Goal: Transaction & Acquisition: Purchase product/service

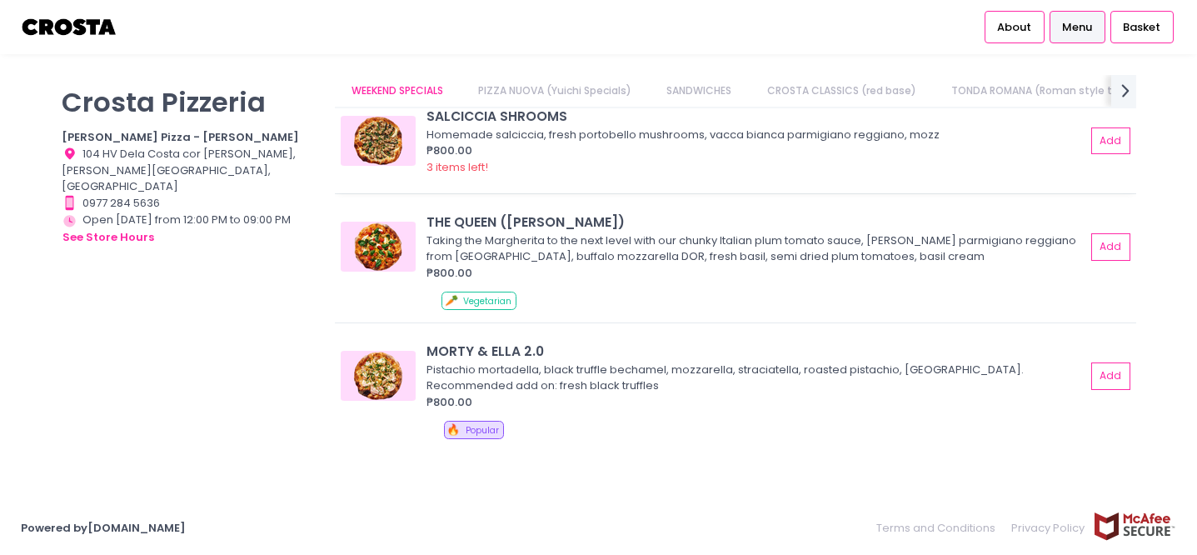
scroll to position [210, 0]
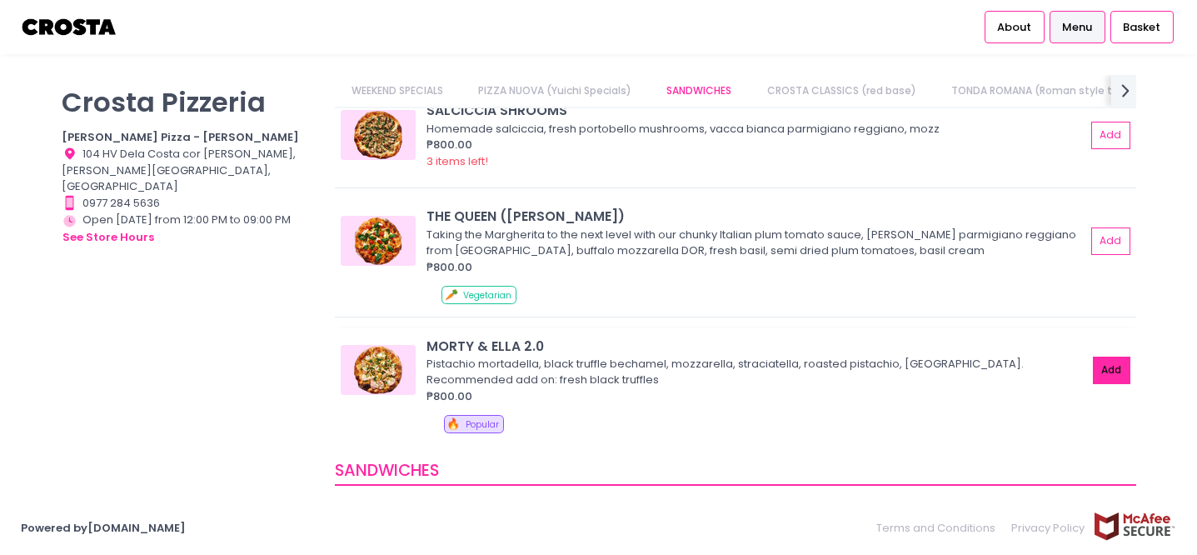
click at [1096, 371] on button "Add" at bounding box center [1112, 370] width 38 height 27
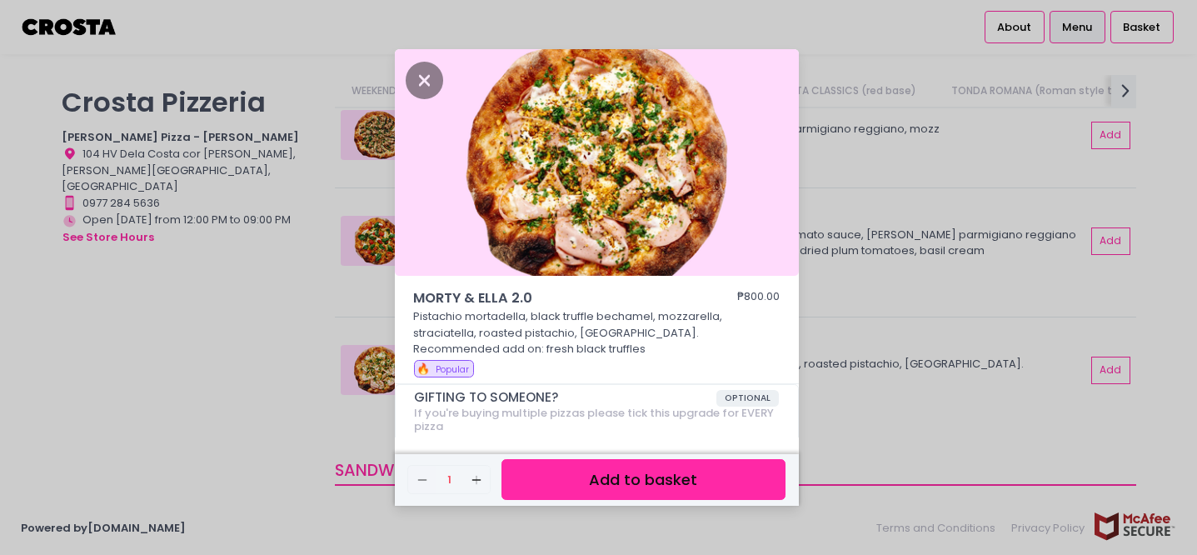
click at [617, 479] on button "Add to basket" at bounding box center [643, 479] width 283 height 41
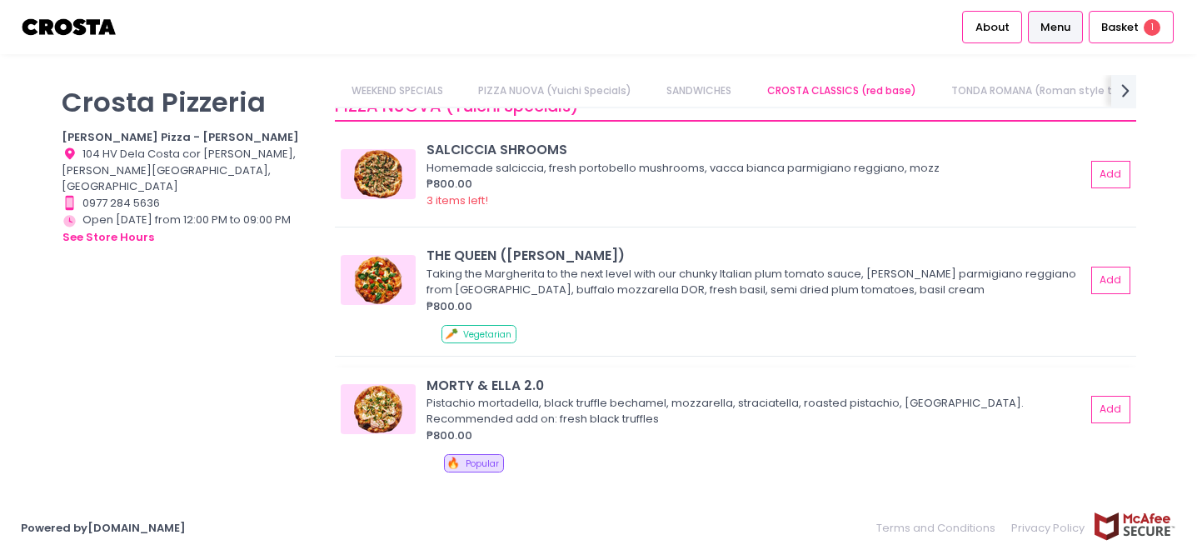
scroll to position [169, 0]
click at [383, 181] on img at bounding box center [378, 176] width 75 height 50
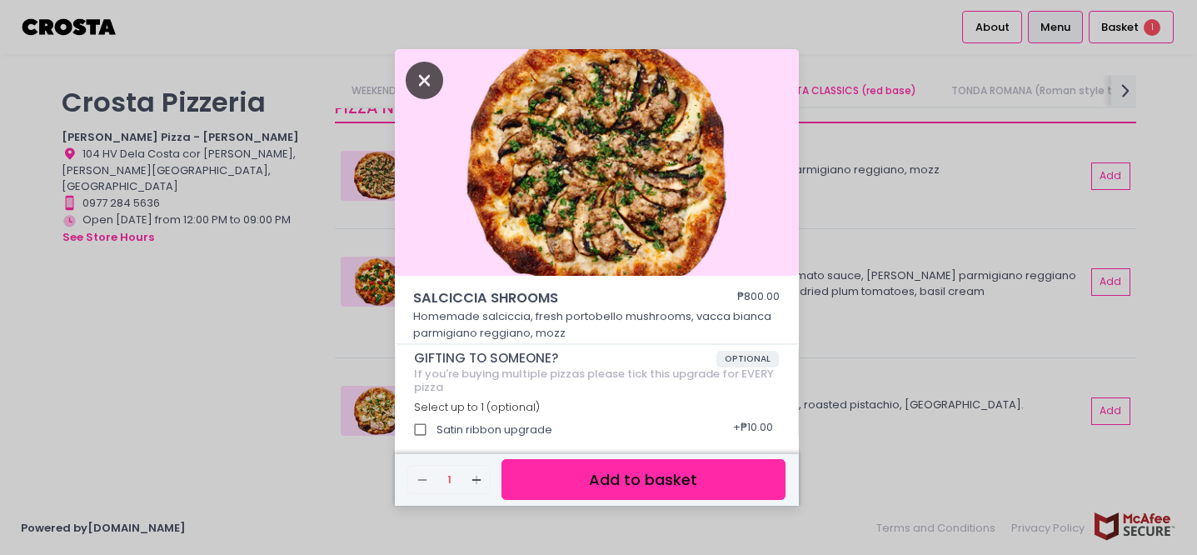
click at [432, 83] on icon "Close" at bounding box center [425, 80] width 38 height 37
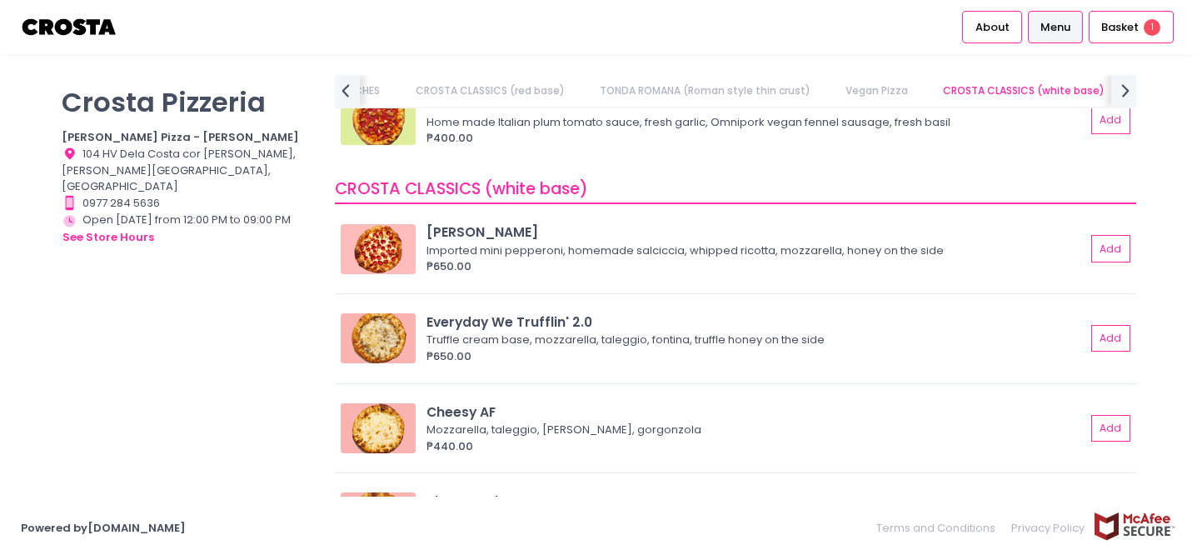
scroll to position [1600, 0]
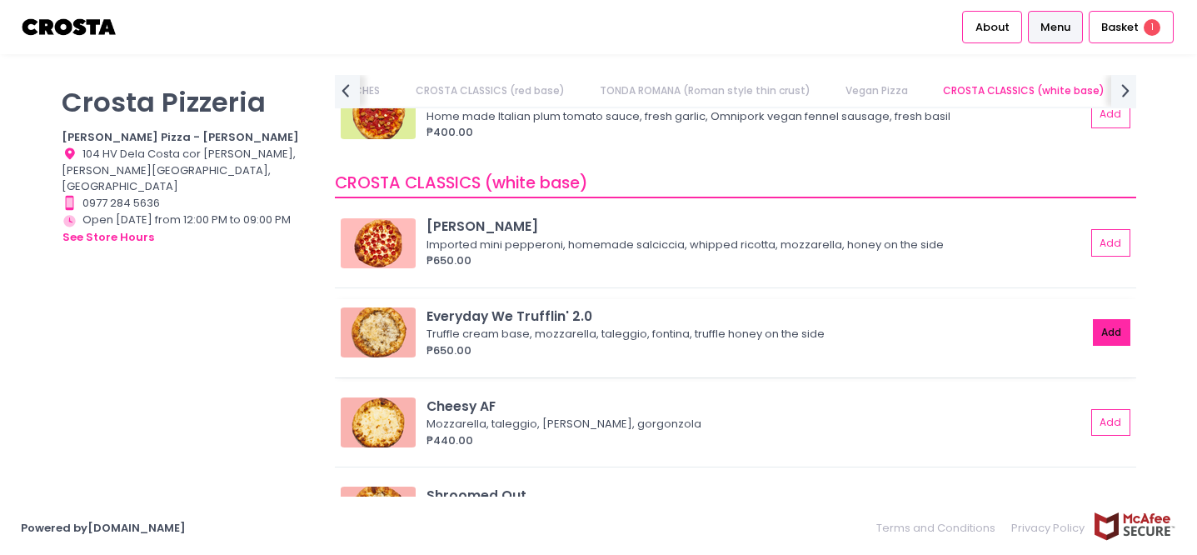
click at [1093, 336] on button "Add" at bounding box center [1112, 332] width 38 height 27
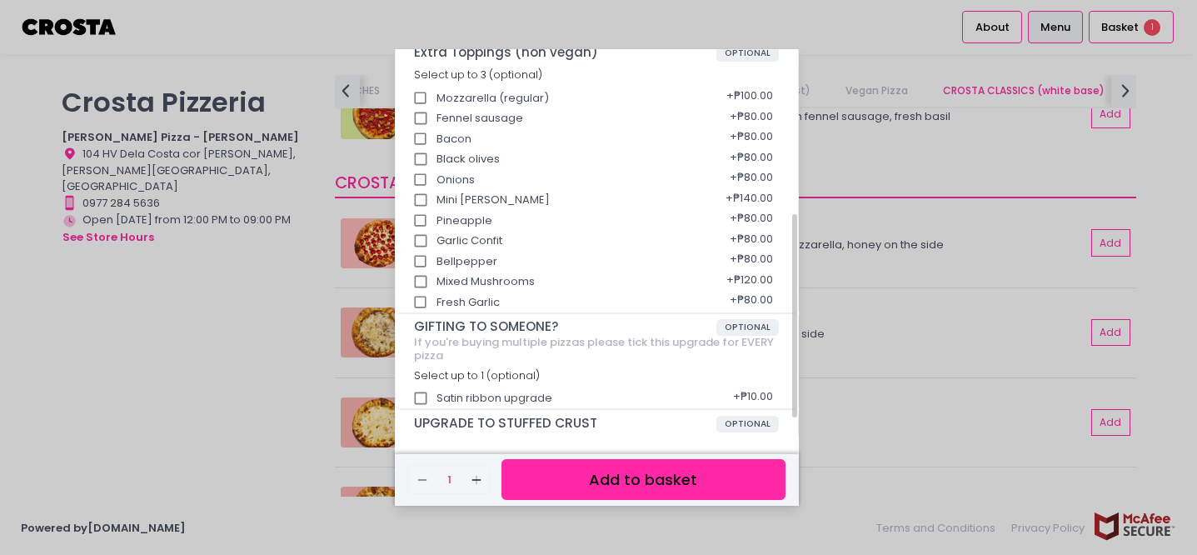
scroll to position [352, 0]
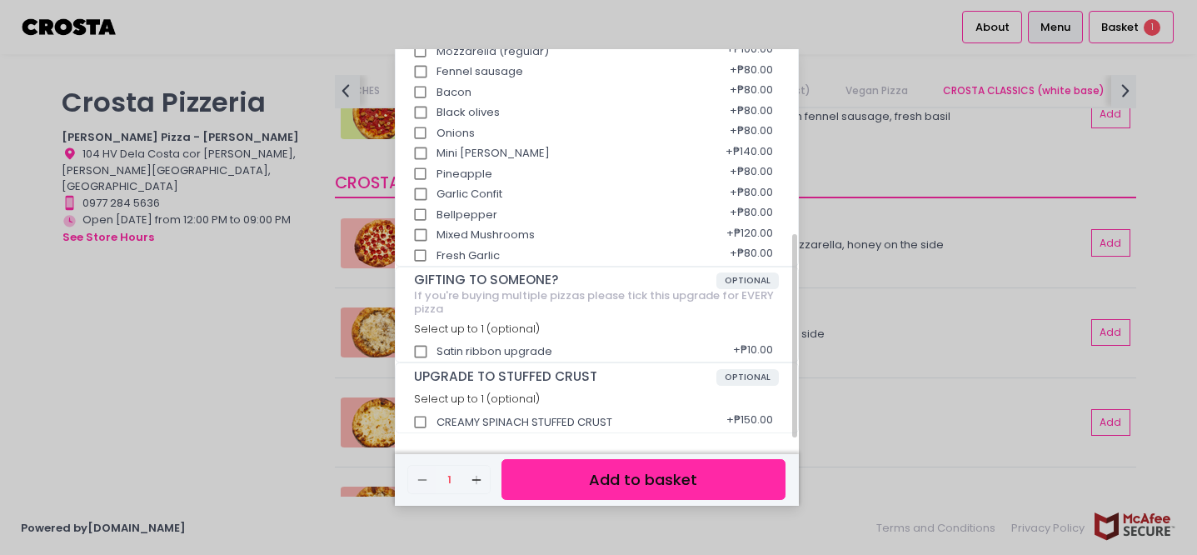
click at [416, 424] on input "CREAMY SPINACH STUFFED CRUST" at bounding box center [421, 423] width 32 height 32
checkbox input "true"
click at [594, 483] on button "Add to basket" at bounding box center [643, 479] width 283 height 41
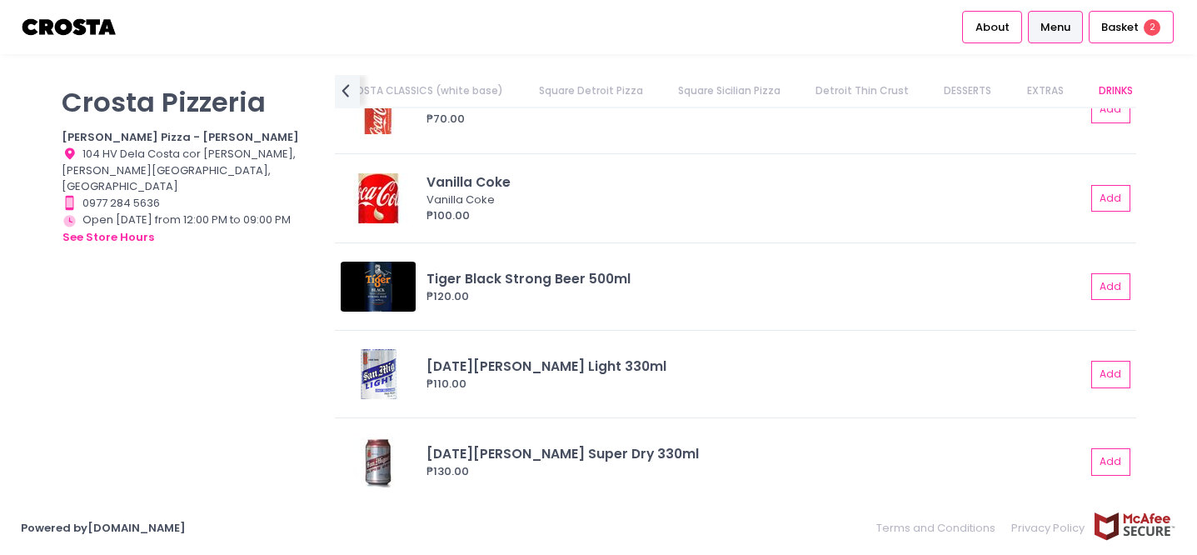
scroll to position [4310, 0]
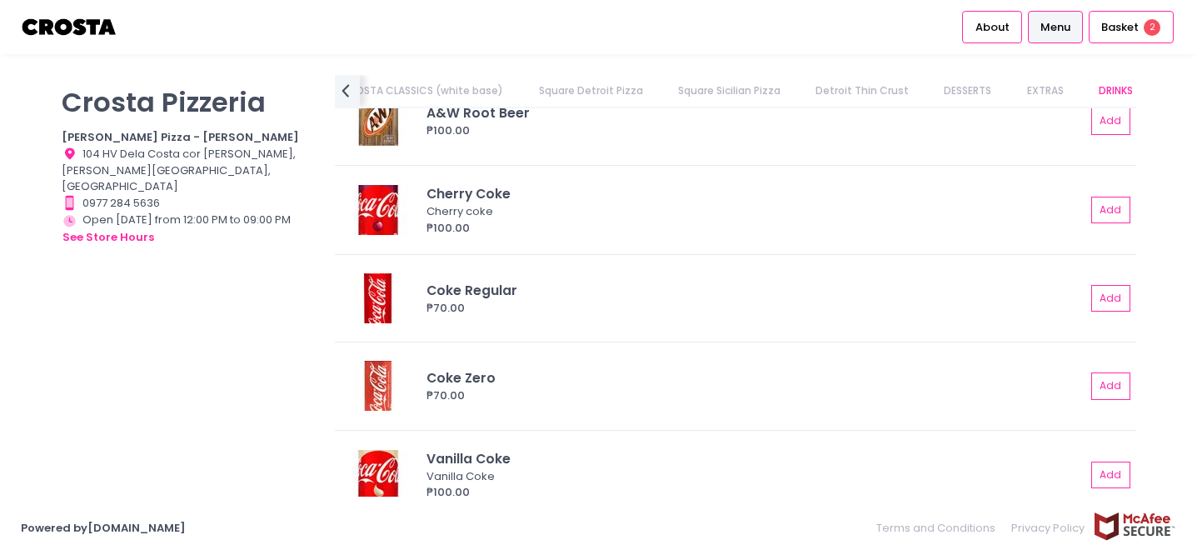
scroll to position [3999, 0]
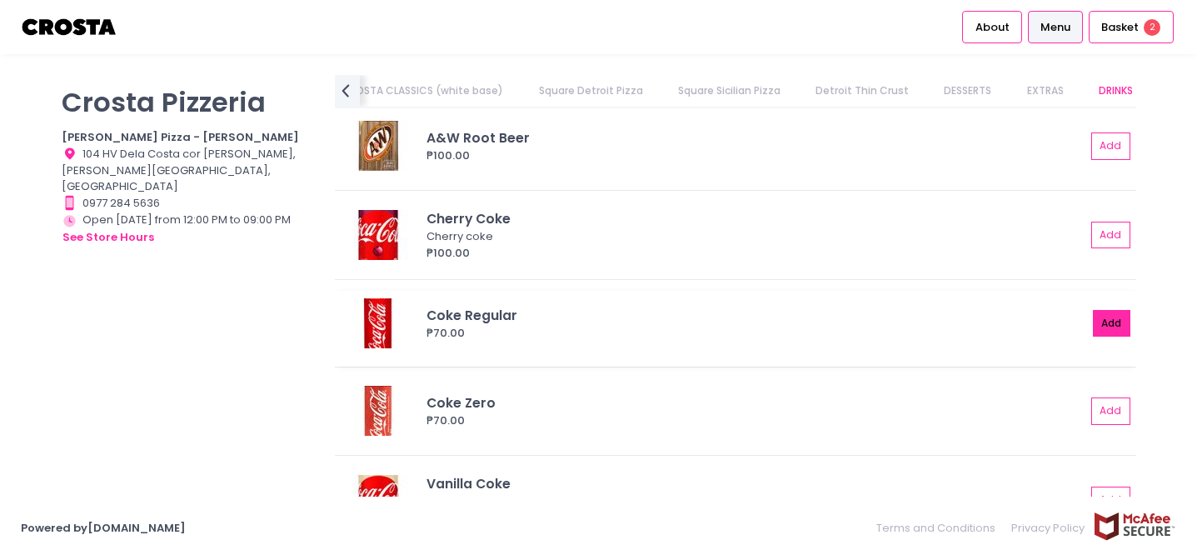
click at [1093, 322] on button "Add" at bounding box center [1112, 323] width 38 height 27
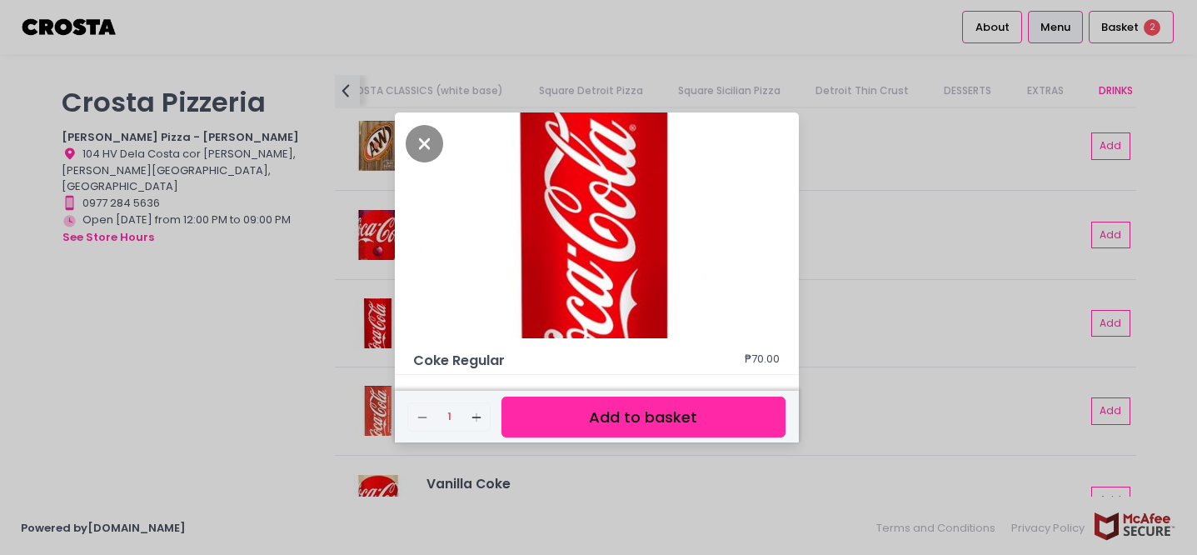
click at [695, 418] on button "Add to basket" at bounding box center [643, 417] width 283 height 41
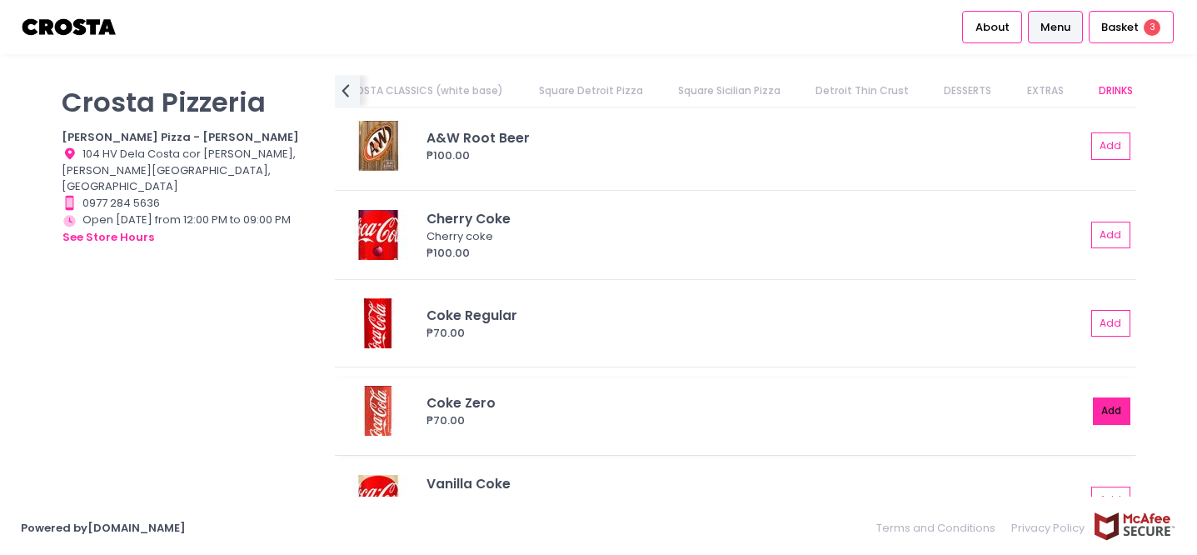
click at [1096, 407] on button "Add" at bounding box center [1112, 410] width 38 height 27
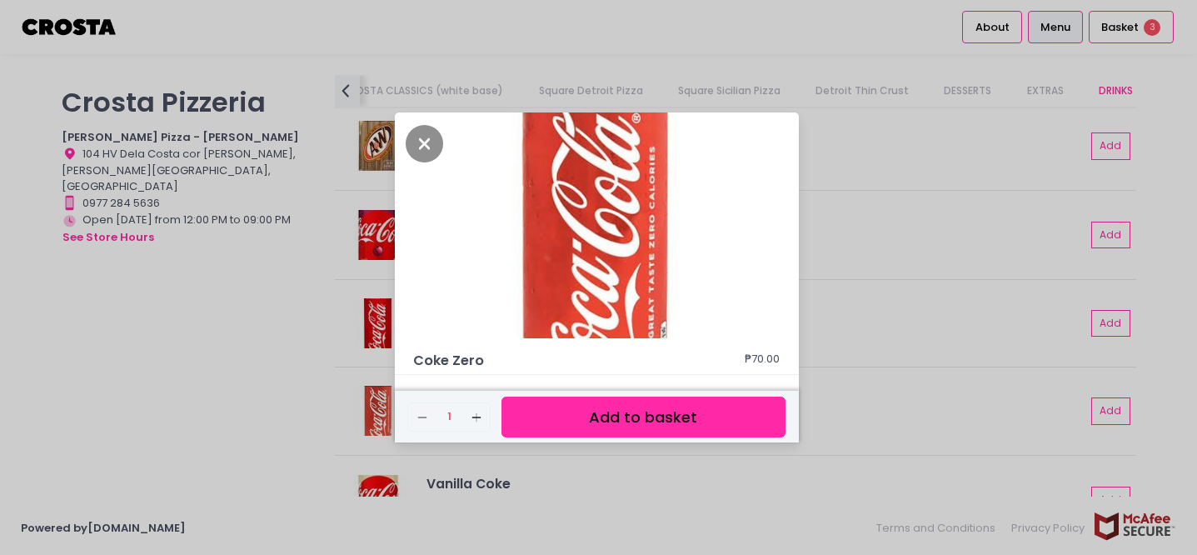
click at [716, 422] on button "Add to basket" at bounding box center [643, 417] width 283 height 41
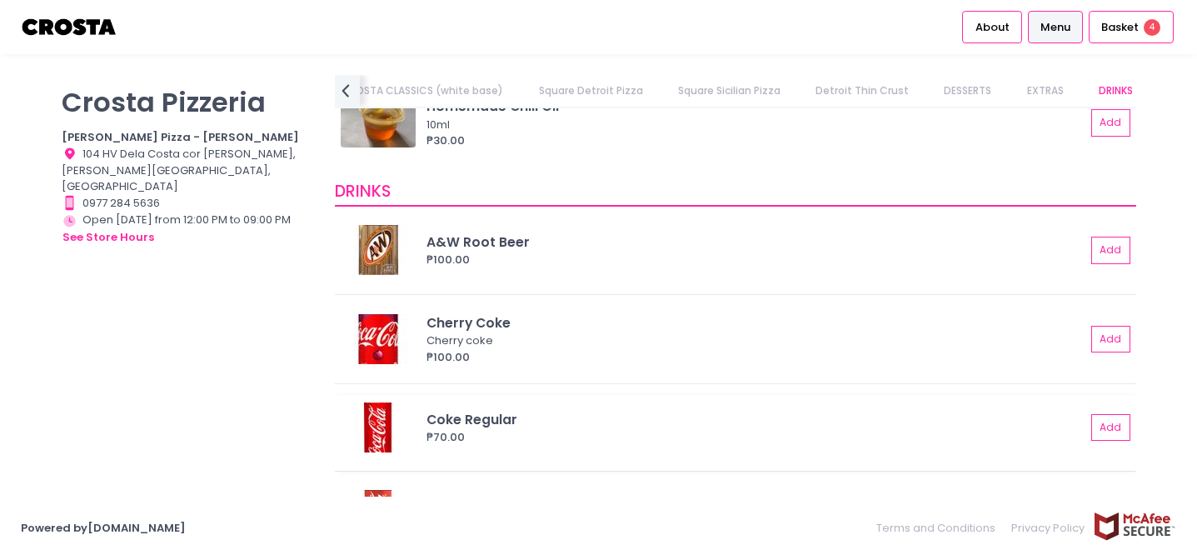
scroll to position [3894, 0]
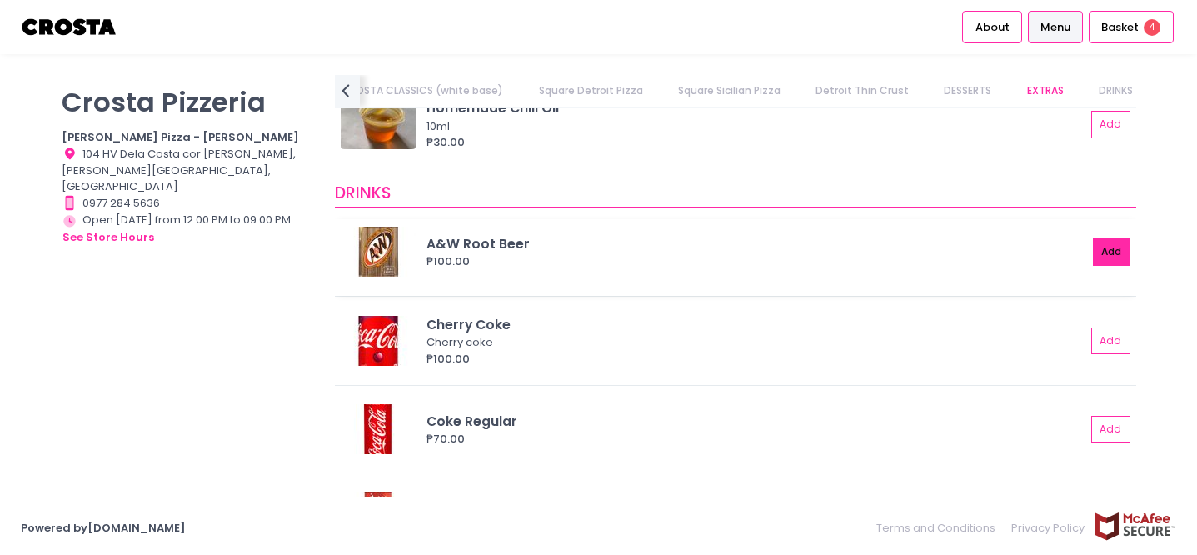
click at [1101, 251] on button "Add" at bounding box center [1112, 251] width 38 height 27
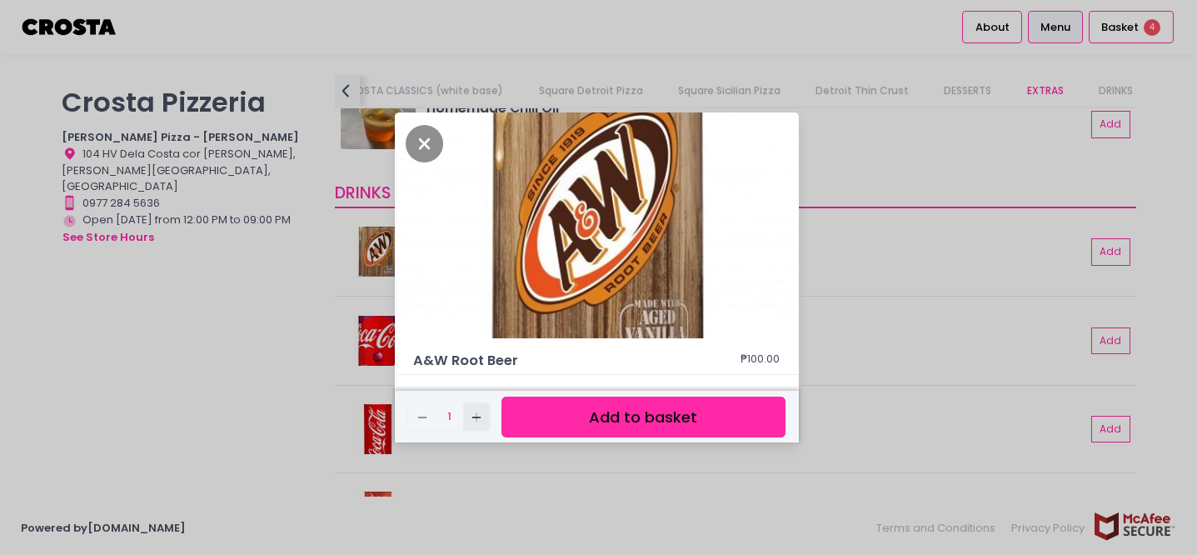
click at [477, 417] on rect "button" at bounding box center [476, 417] width 9 height 1
click at [480, 417] on rect "button" at bounding box center [476, 417] width 9 height 1
click at [601, 417] on button "Add to basket" at bounding box center [643, 417] width 283 height 41
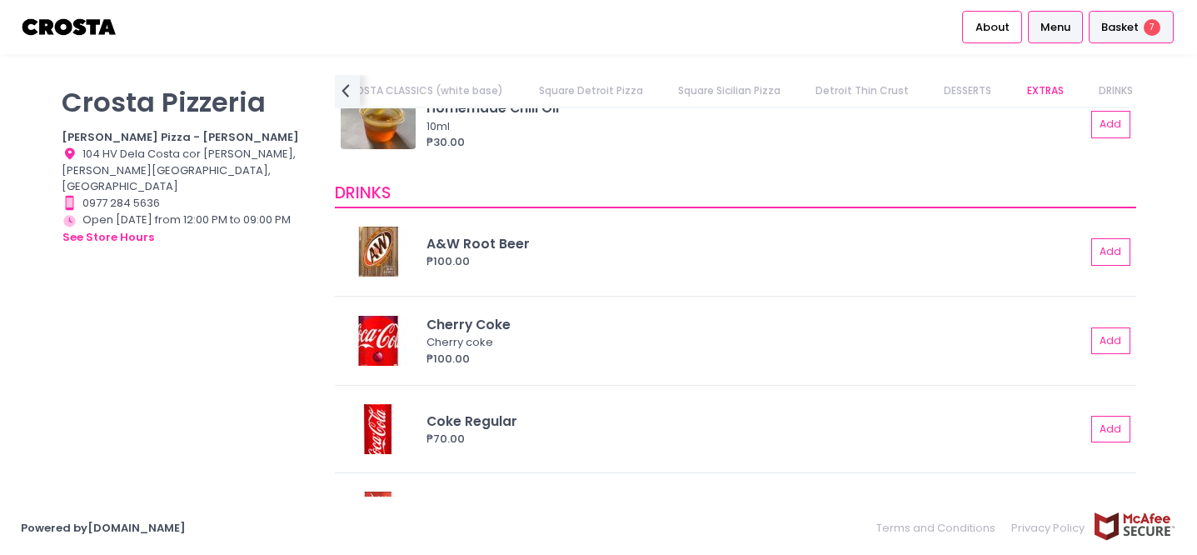
click at [1125, 33] on span "Basket" at bounding box center [1120, 27] width 37 height 17
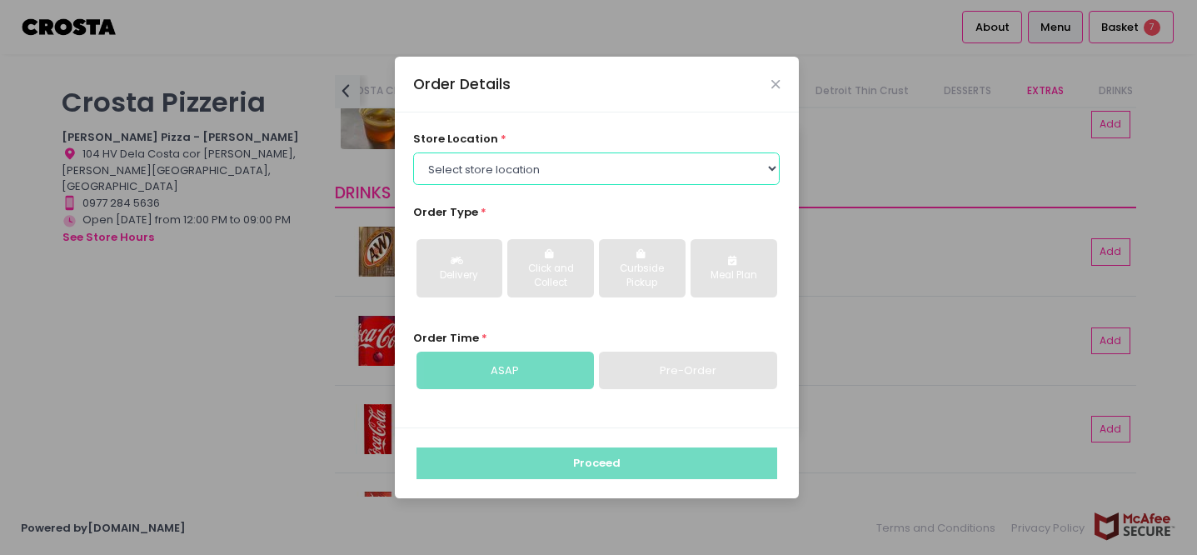
click at [522, 162] on select "Select store location Crosta Pizza - Salcedo Crosta Pizza - San Juan" at bounding box center [596, 168] width 367 height 32
select select "5fabb2e53664a8677beaeb89"
click at [413, 152] on select "Select store location Crosta Pizza - Salcedo Crosta Pizza - San Juan" at bounding box center [596, 168] width 367 height 32
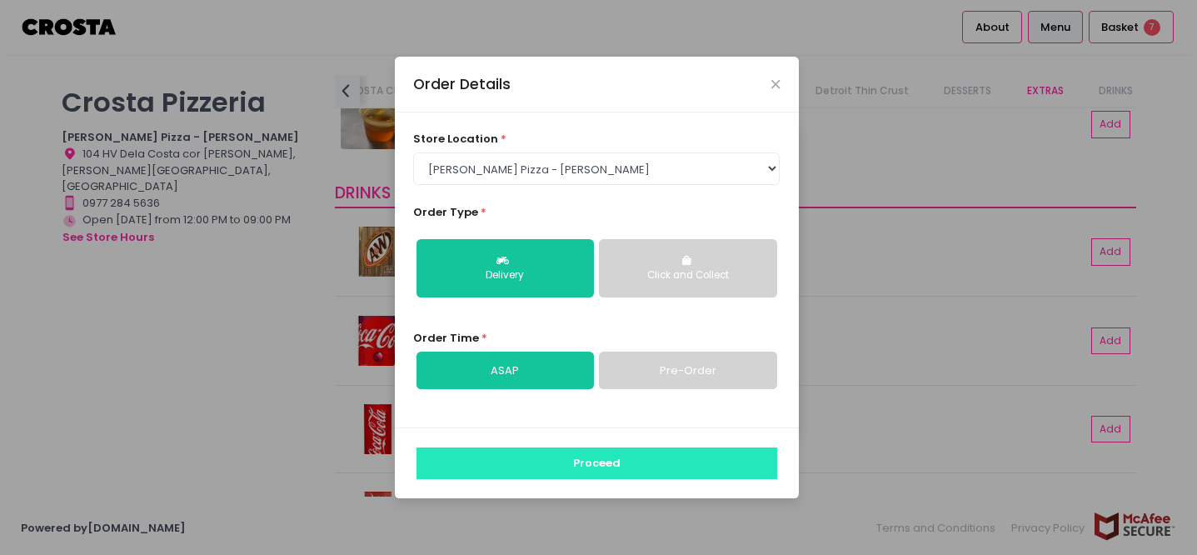
click at [588, 465] on button "Proceed" at bounding box center [597, 463] width 361 height 32
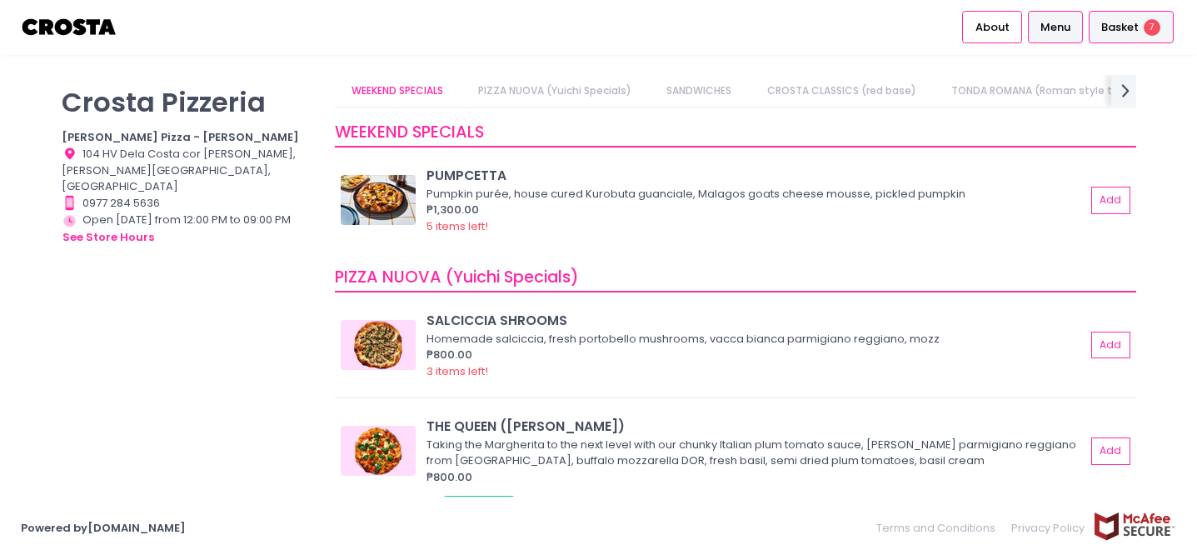
click at [1129, 41] on div "Basket 7" at bounding box center [1131, 27] width 85 height 32
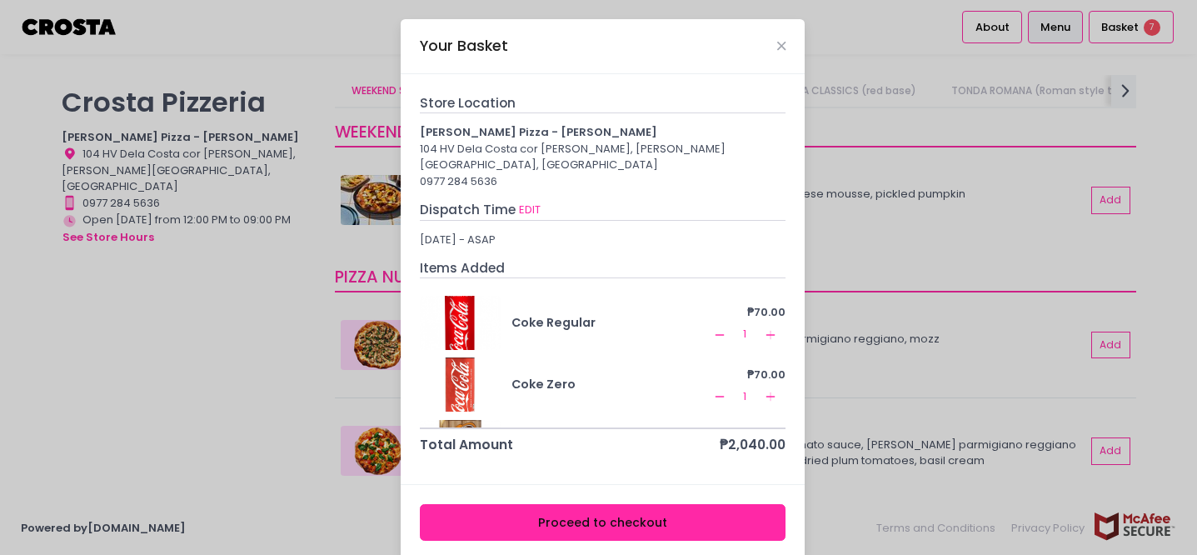
scroll to position [147, 0]
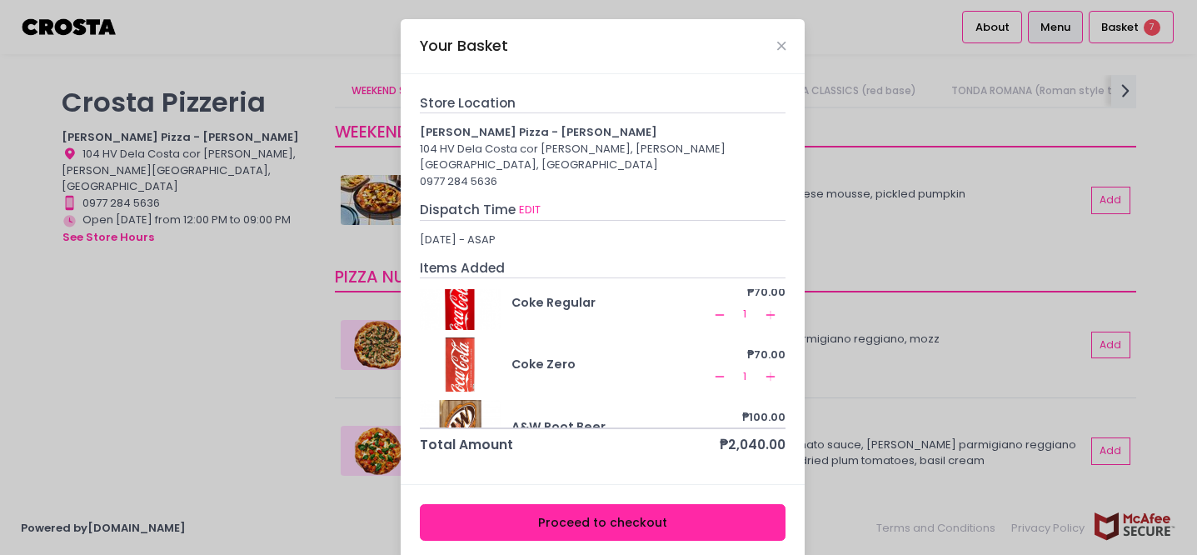
click at [713, 308] on icon "Remove Created with Sketch." at bounding box center [719, 314] width 13 height 13
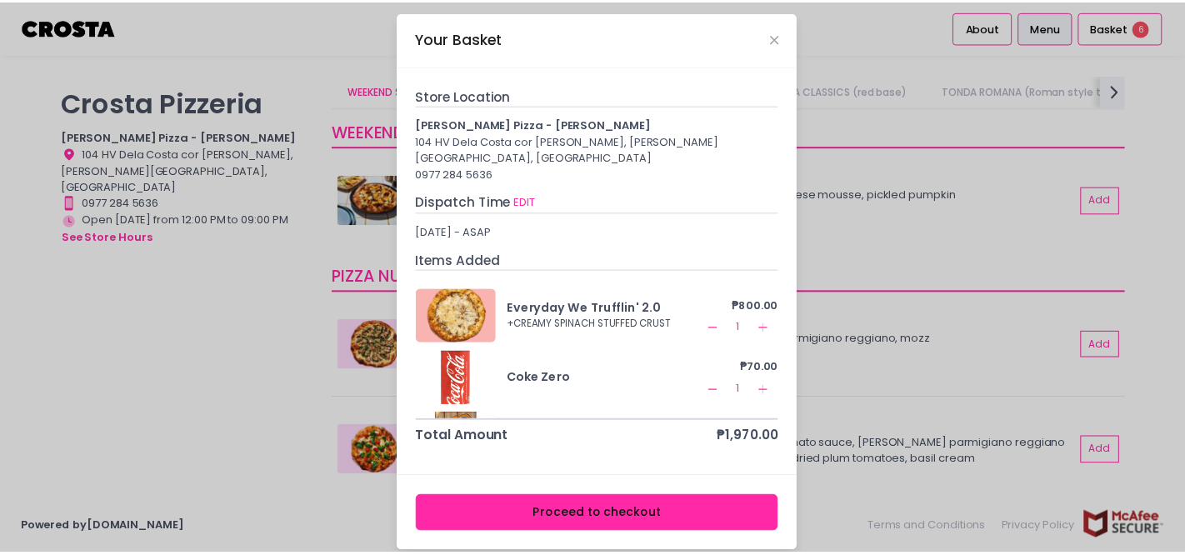
scroll to position [119, 0]
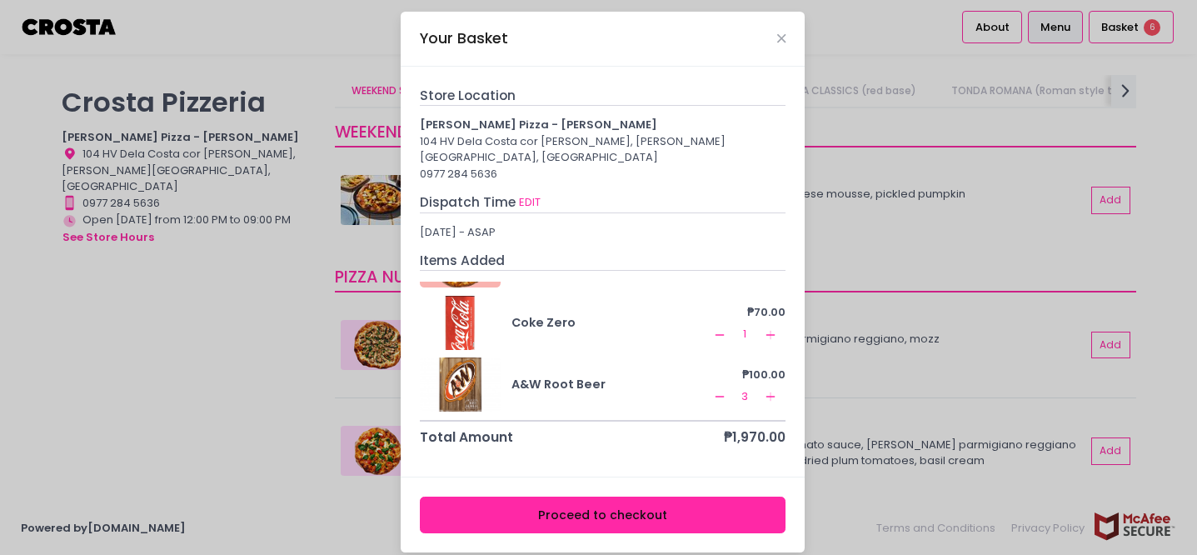
click at [622, 497] on button "Proceed to checkout" at bounding box center [603, 515] width 367 height 37
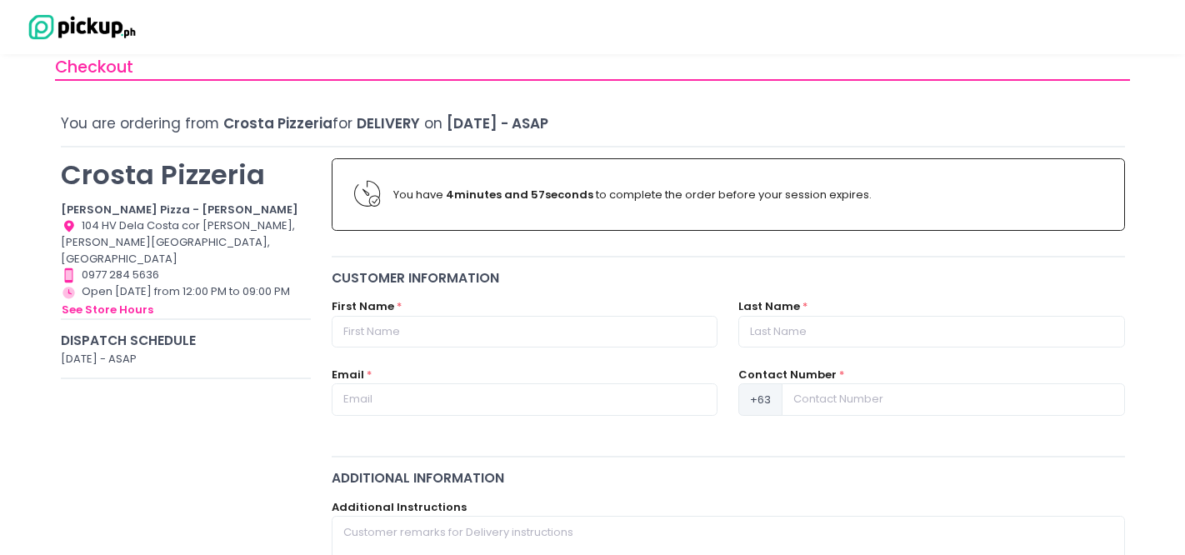
scroll to position [34, 0]
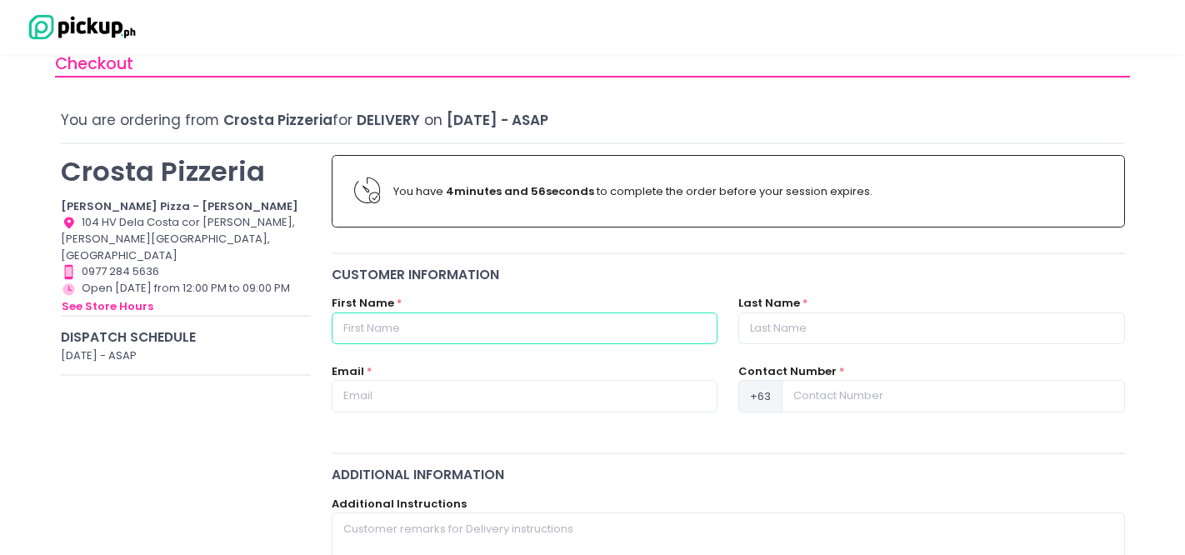
click at [563, 322] on input "text" at bounding box center [525, 328] width 386 height 32
type input "Ted"
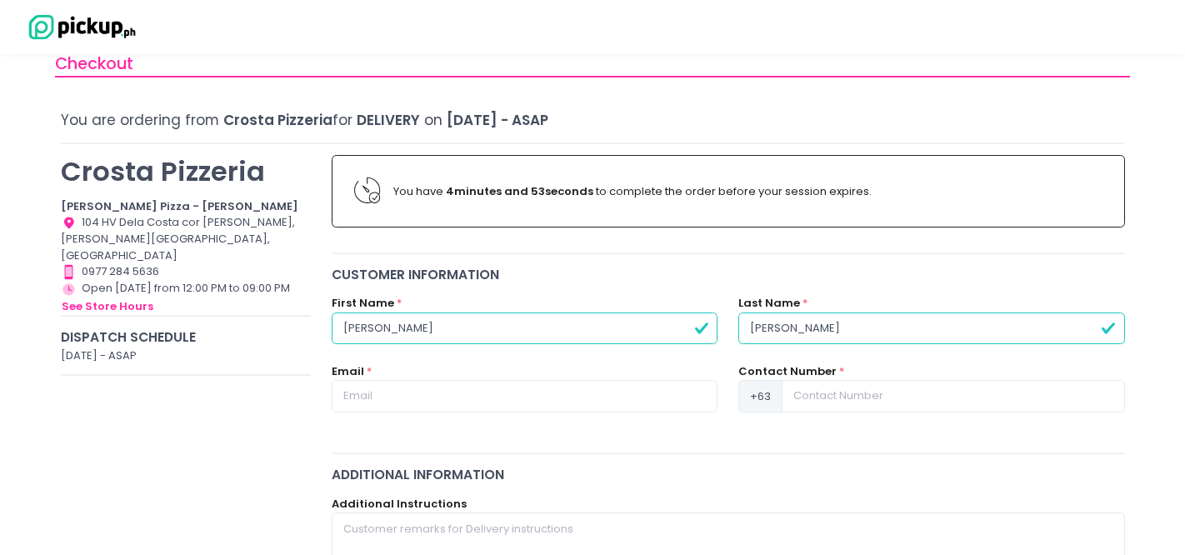
type input "Tuason"
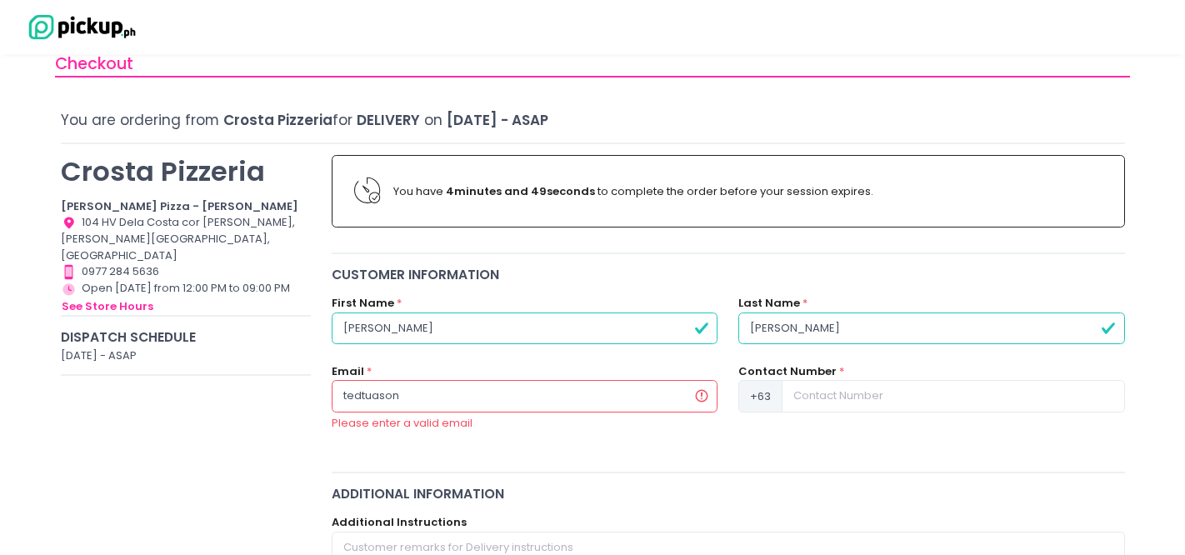
click at [467, 400] on input "tedtuason" at bounding box center [525, 396] width 386 height 32
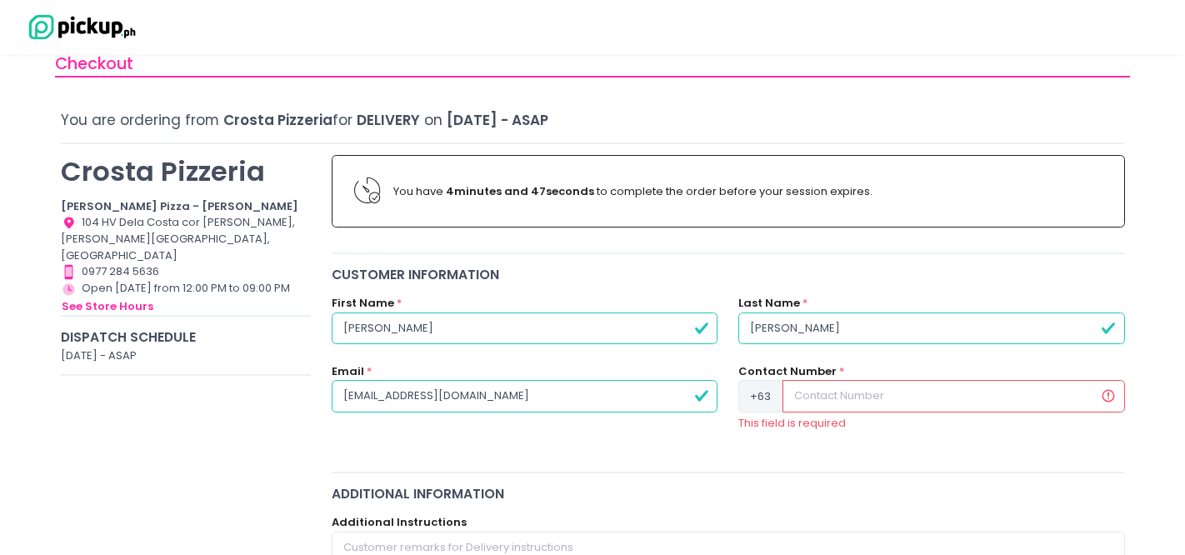
type input "tedtuason@gmail.com"
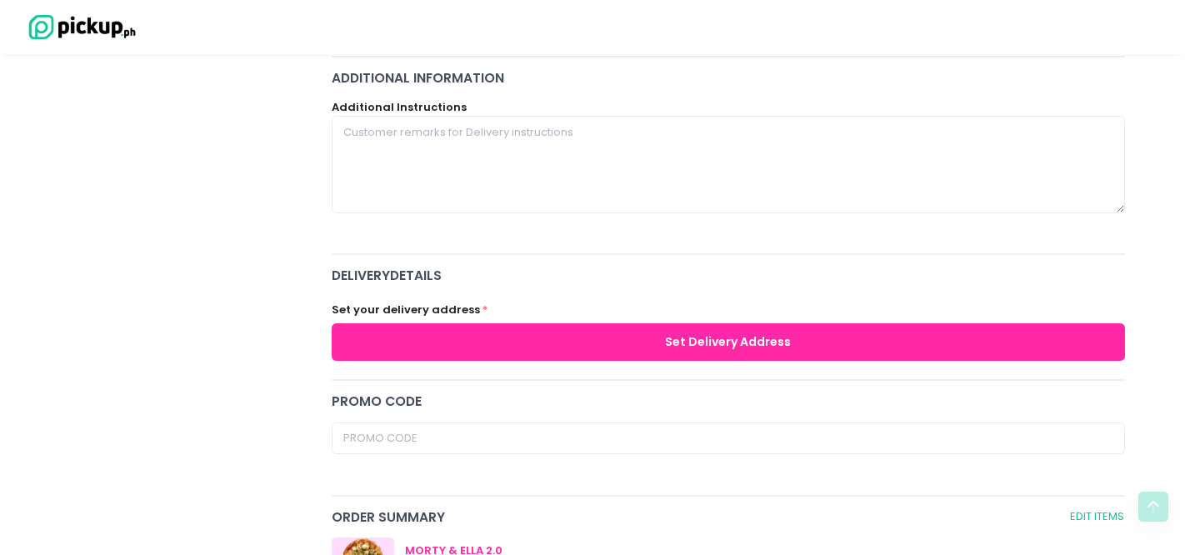
scroll to position [442, 0]
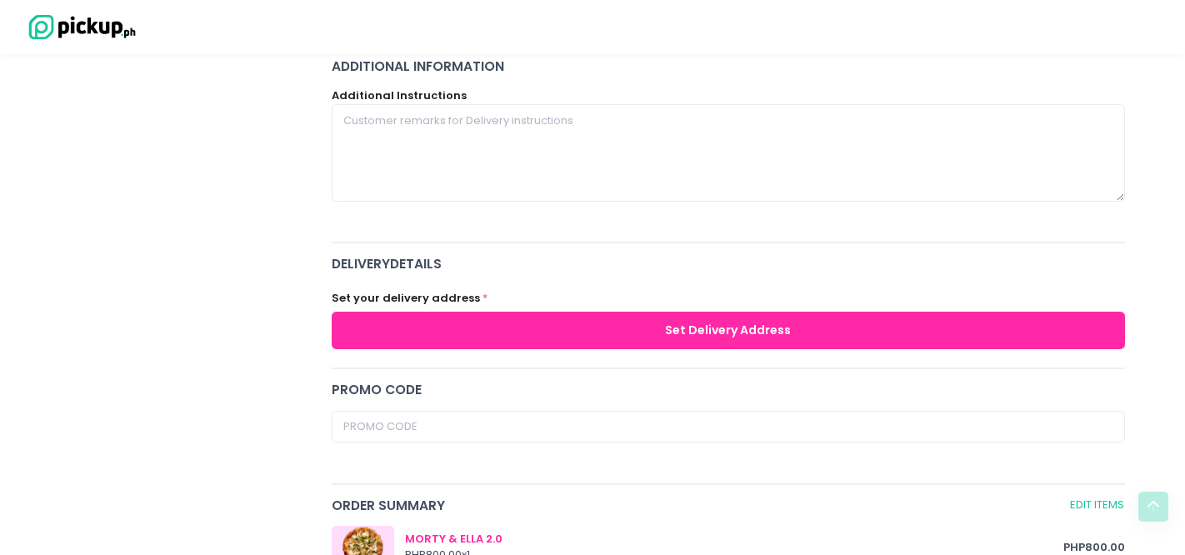
type input "9399305833"
click at [713, 342] on button "Set Delivery Address" at bounding box center [728, 330] width 793 height 37
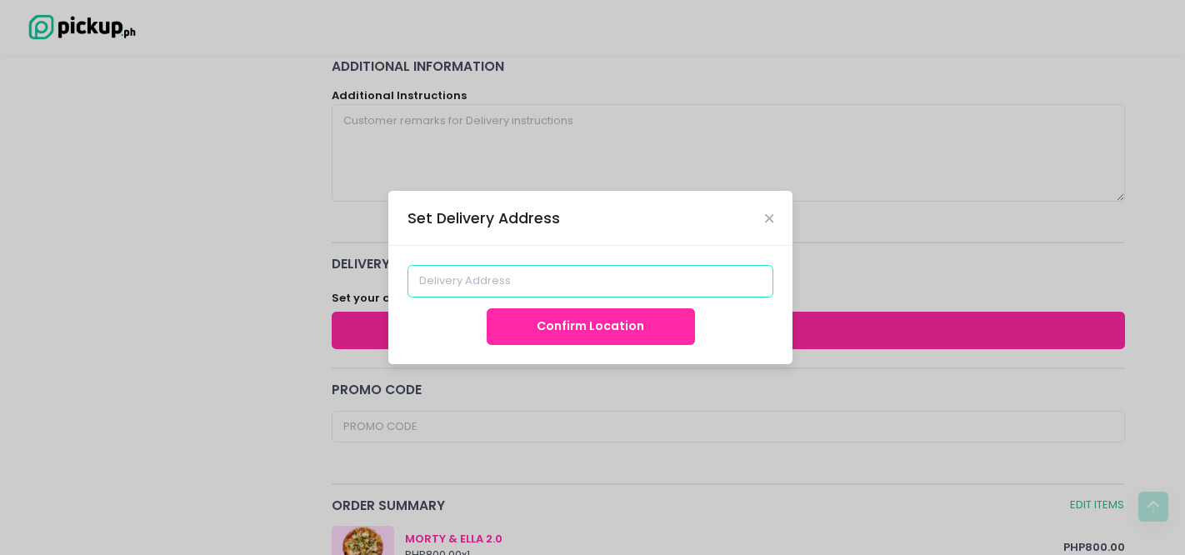
click at [587, 284] on input at bounding box center [590, 281] width 367 height 32
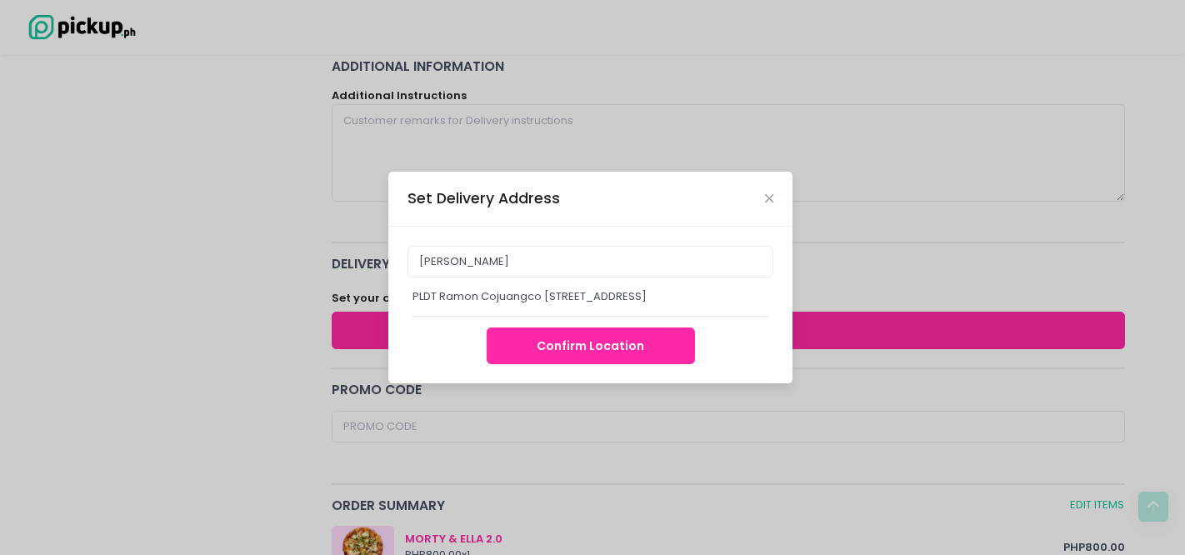
type input "PLDT Ramon Cojuangco Bldg., Makati Avenue, Legazpi Village, Makati City, Metro …"
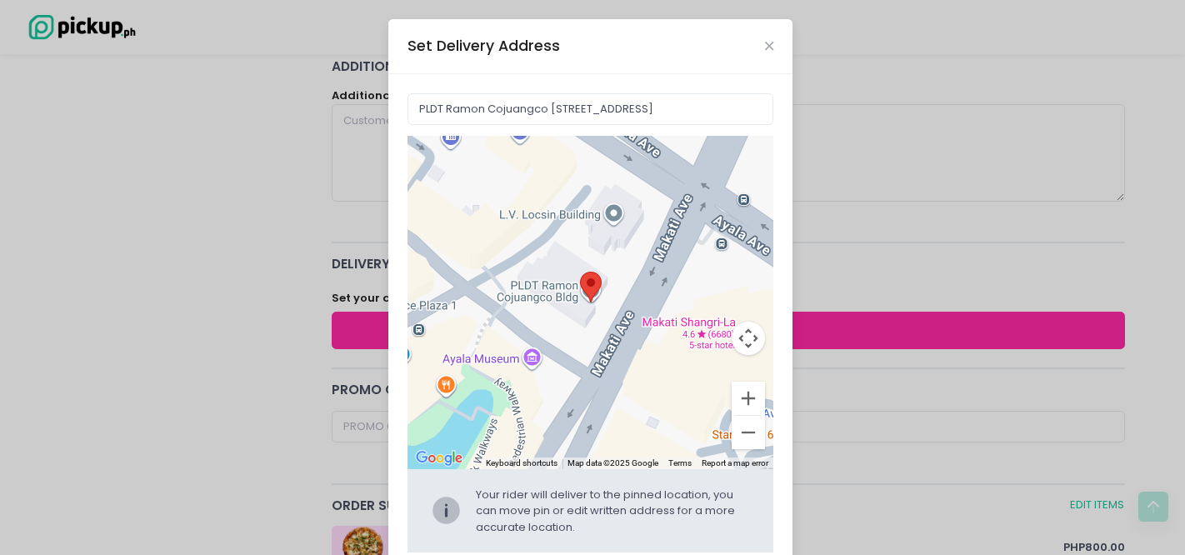
scroll to position [86, 0]
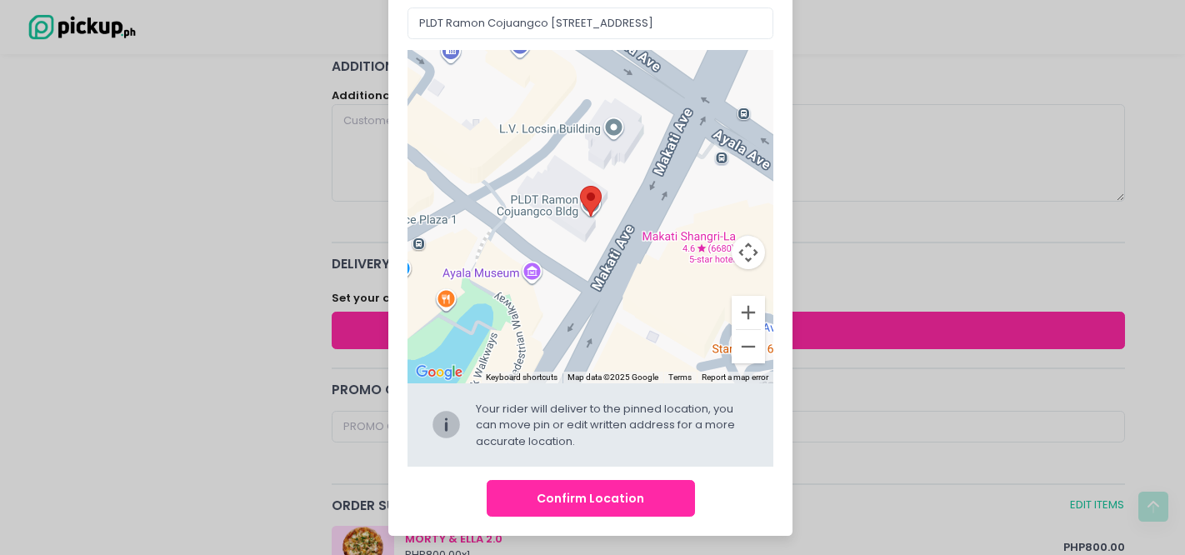
click at [667, 489] on button "Confirm Location" at bounding box center [591, 498] width 208 height 37
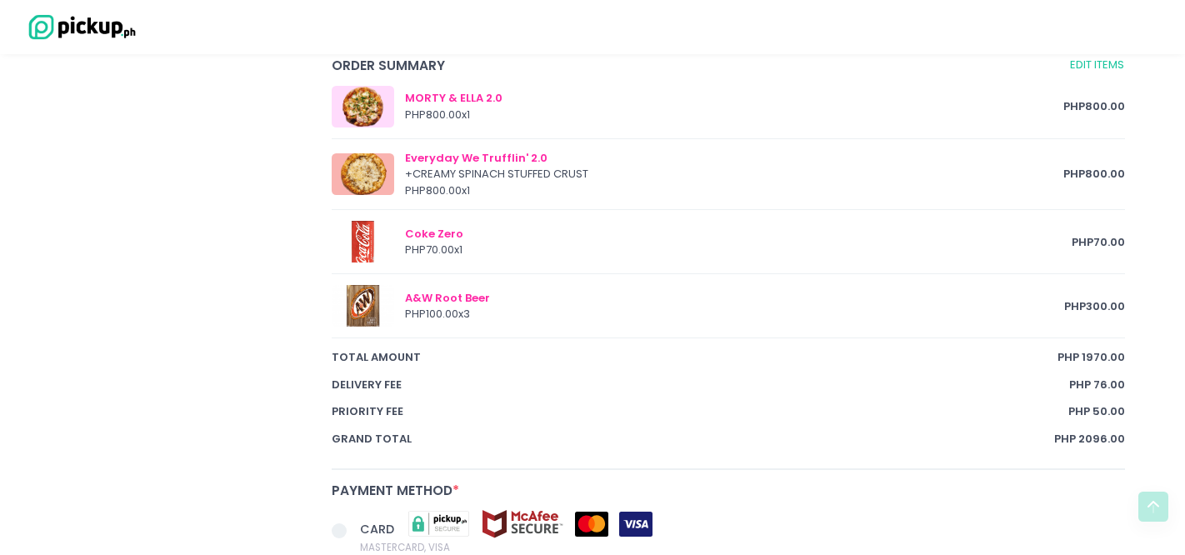
scroll to position [1291, 0]
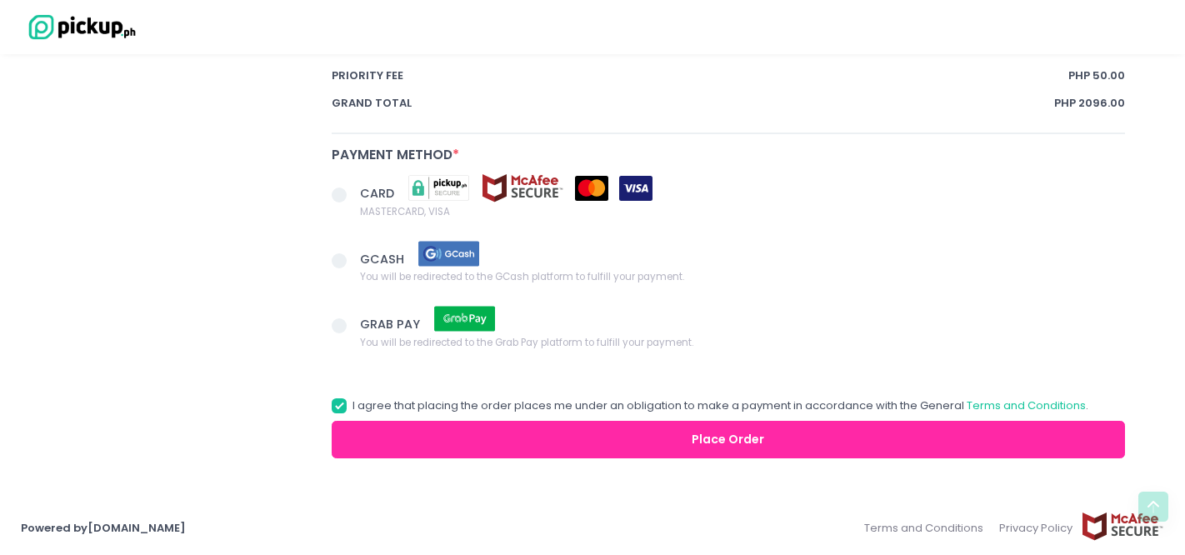
click at [337, 266] on span at bounding box center [339, 260] width 15 height 15
click at [352, 263] on input "GCASH You will be redirected to the GCash platform to fulfill your payment." at bounding box center [357, 257] width 11 height 11
radio input "true"
click at [342, 194] on span at bounding box center [339, 194] width 15 height 15
click at [352, 194] on input "CARD MASTERCARD, VISA" at bounding box center [357, 192] width 11 height 11
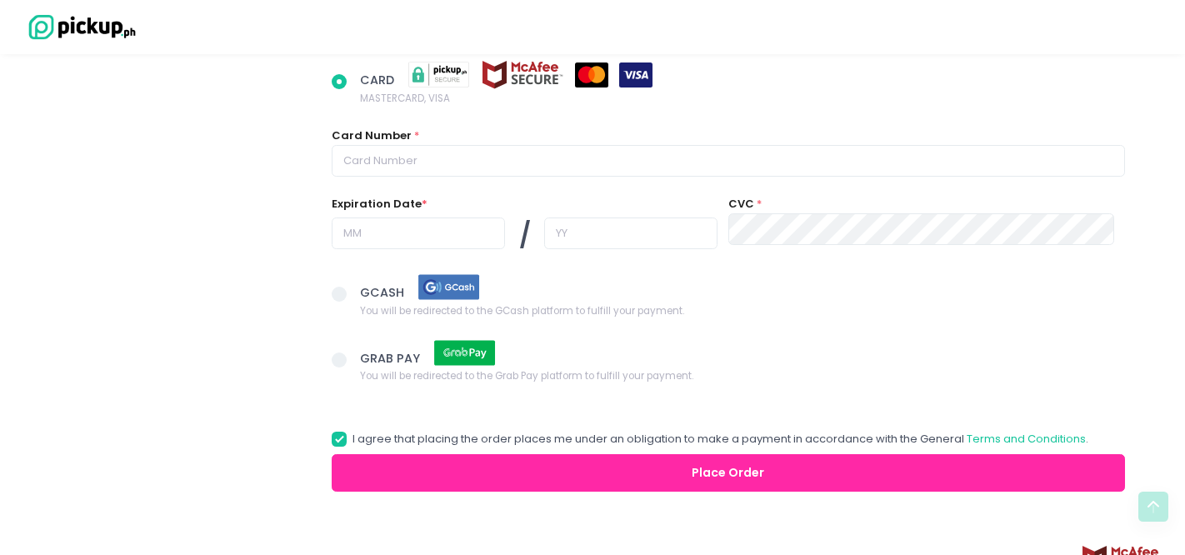
scroll to position [1401, 0]
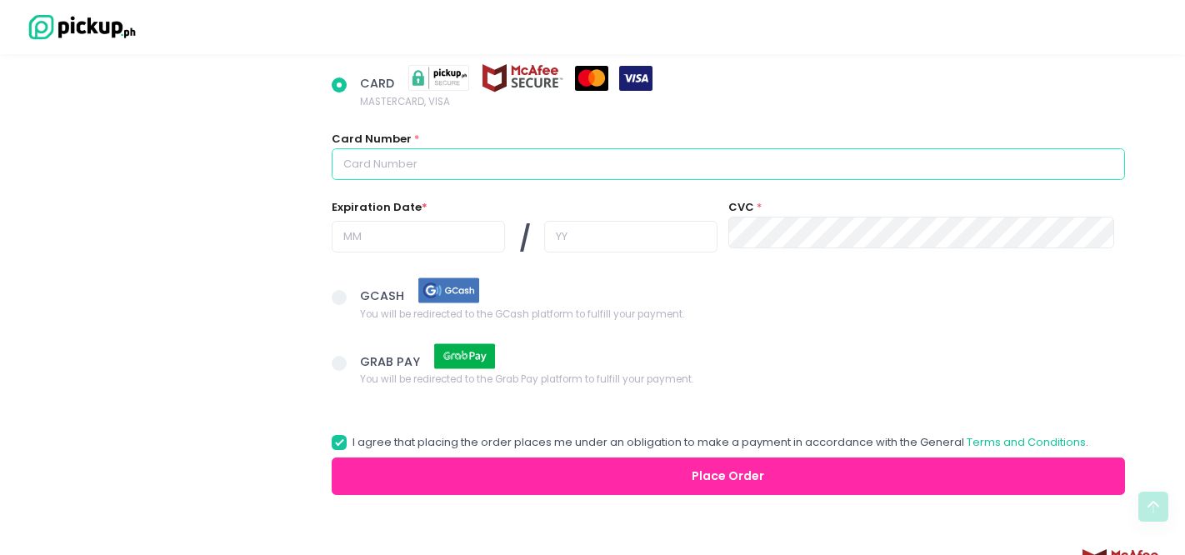
click at [737, 165] on input "text" at bounding box center [728, 164] width 793 height 32
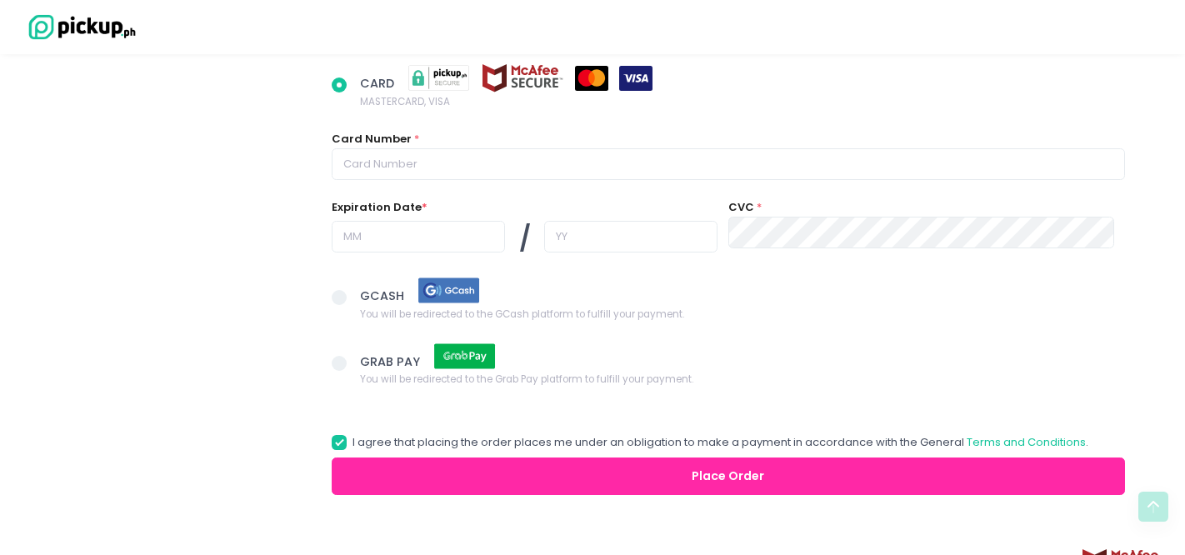
radio input "true"
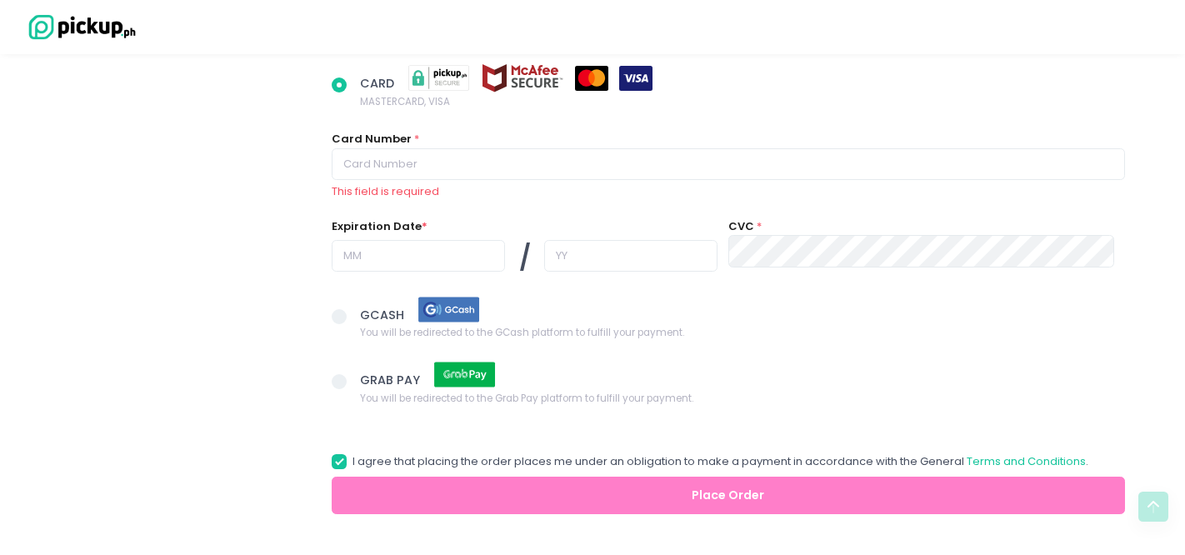
click at [345, 295] on label "GCASH You will be redirected to the GCash platform to fulfill your payment." at bounding box center [728, 318] width 793 height 46
click at [352, 308] on input "GCASH You will be redirected to the GCash platform to fulfill your payment." at bounding box center [357, 313] width 11 height 11
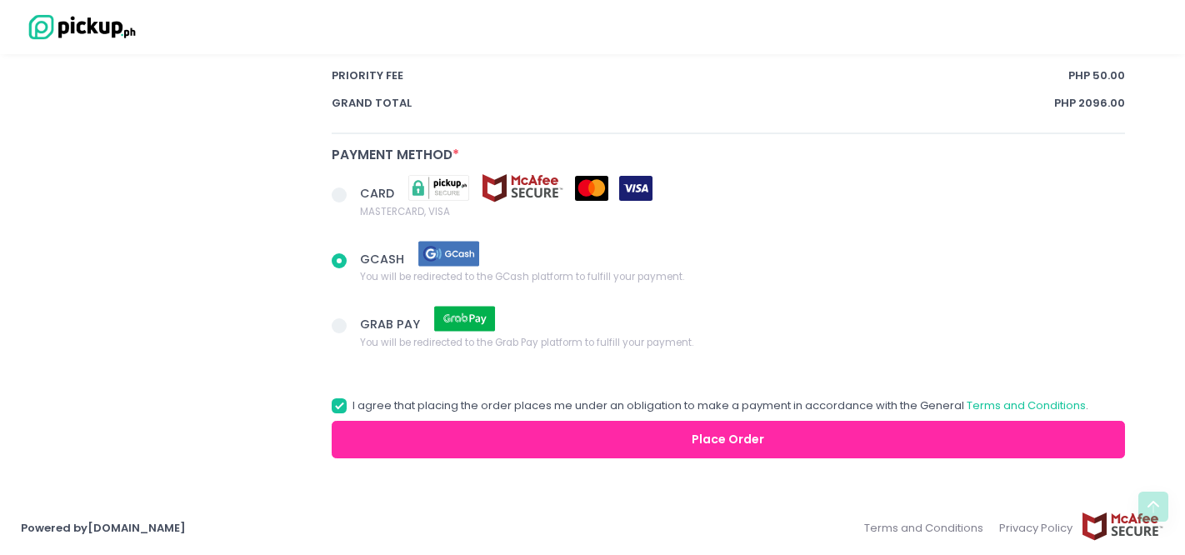
click at [657, 442] on button "Place Order" at bounding box center [728, 439] width 793 height 37
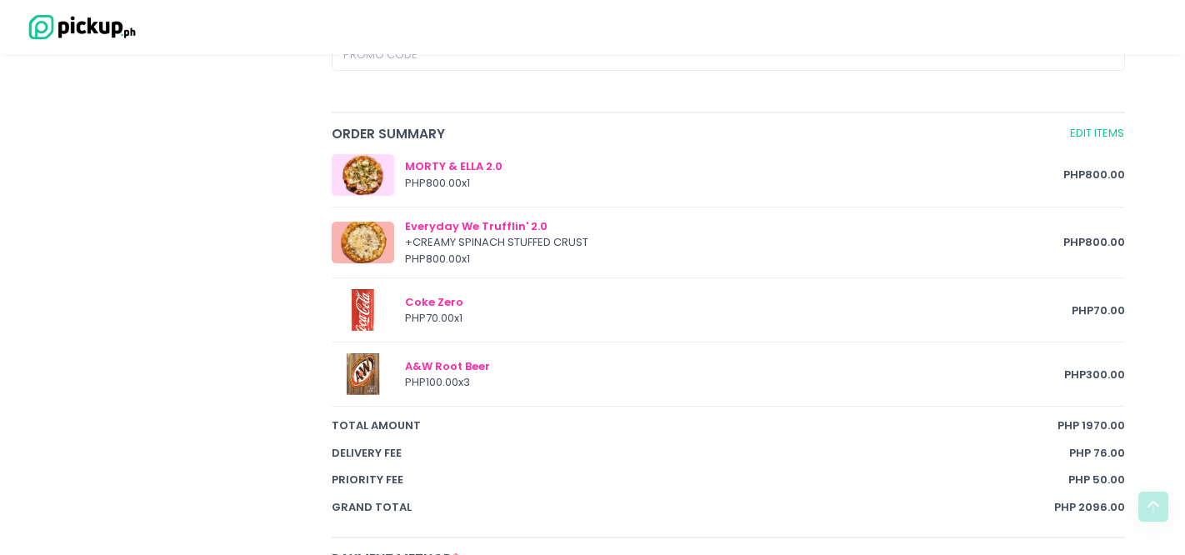
radio input "true"
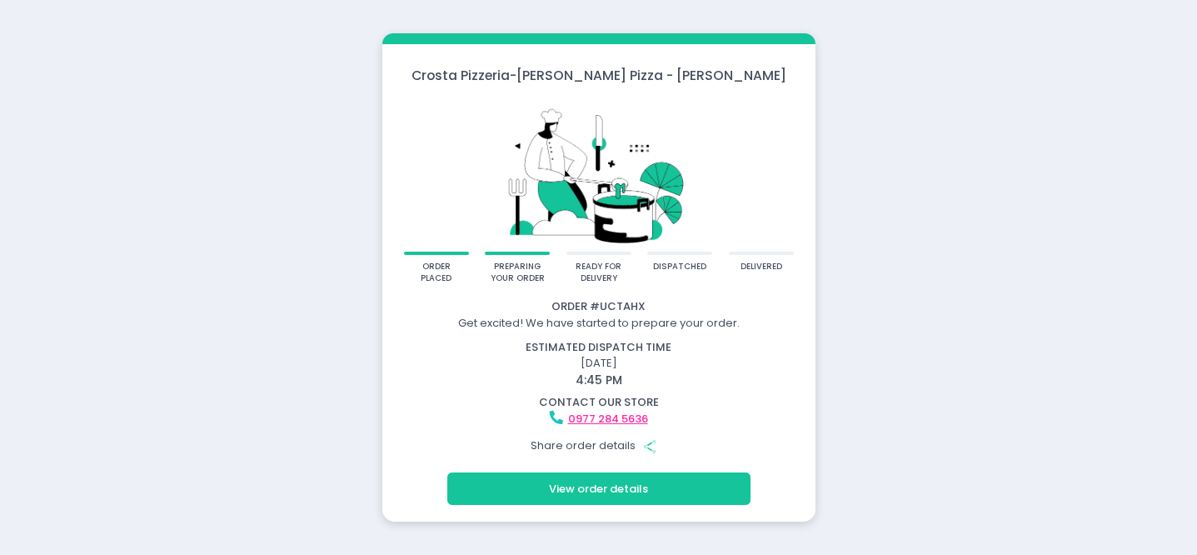
click at [1046, 179] on div "Crosta Pizzeria - Crosta Pizza - Salcedo order placed preparing your order read…" at bounding box center [598, 277] width 1197 height 555
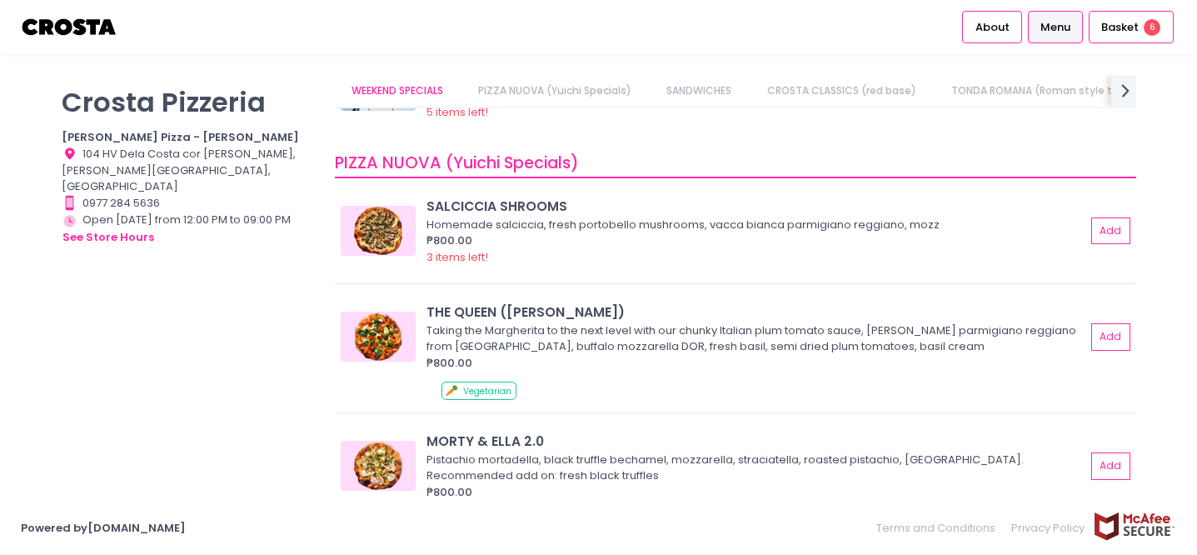
scroll to position [201, 0]
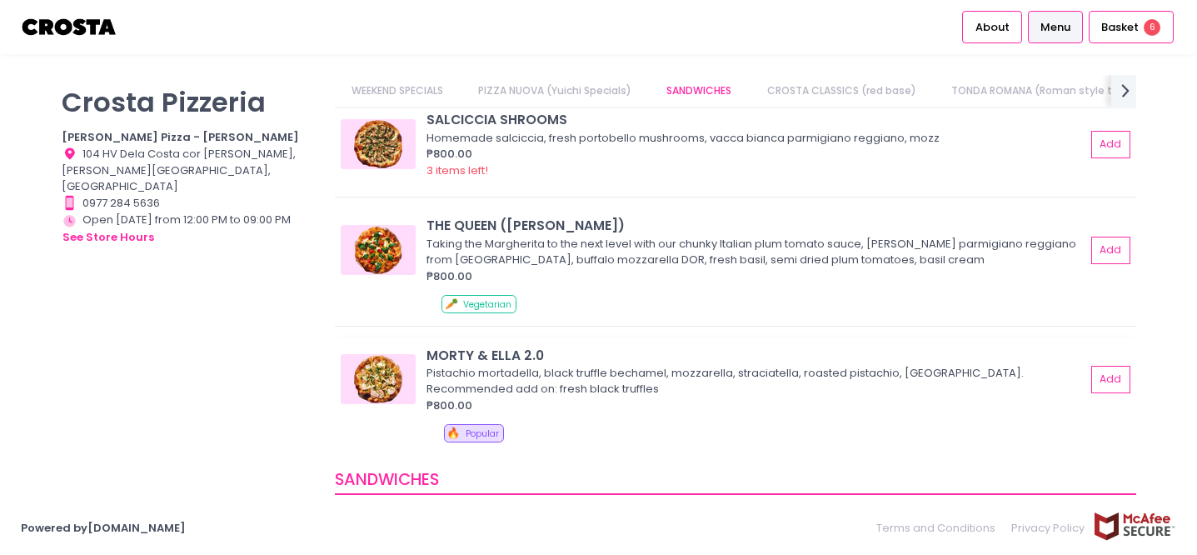
click at [374, 394] on img at bounding box center [378, 379] width 75 height 50
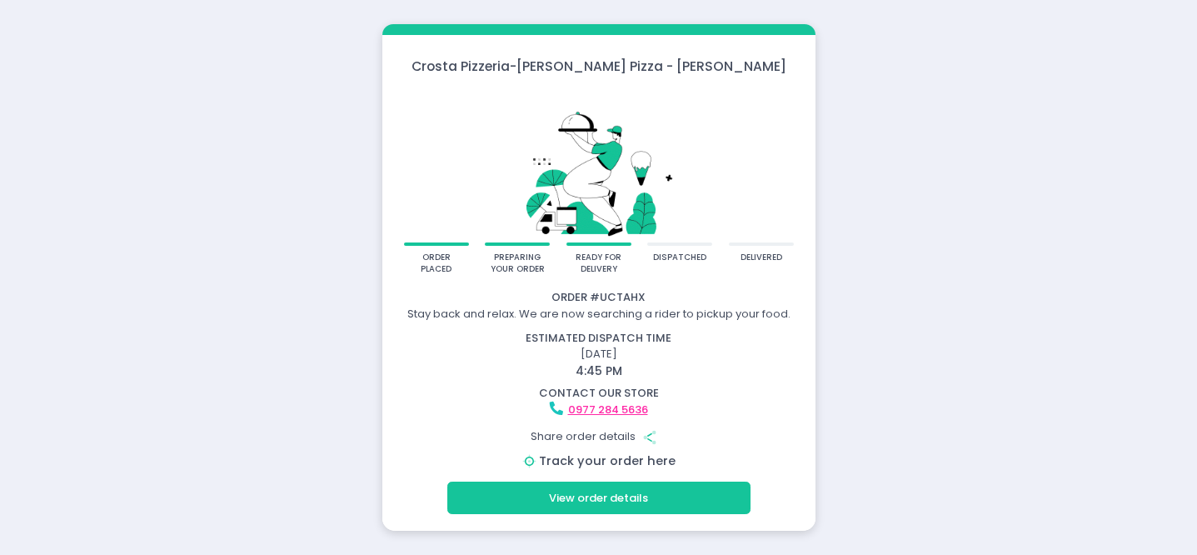
click at [652, 463] on link "Track your order here" at bounding box center [607, 460] width 137 height 17
click at [661, 460] on link "Track your order here" at bounding box center [607, 460] width 137 height 17
